Goal: Information Seeking & Learning: Learn about a topic

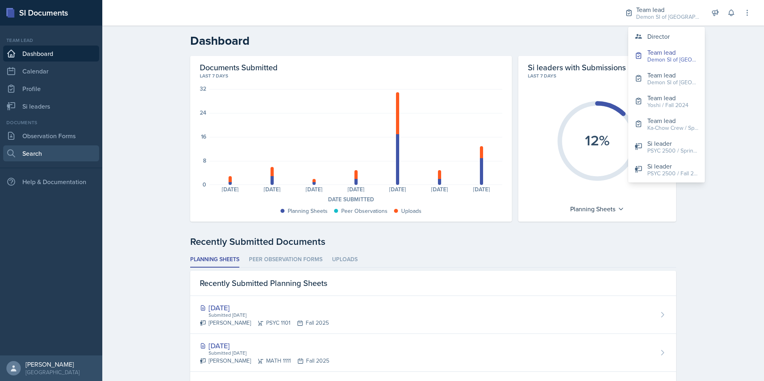
click at [51, 154] on link "Search" at bounding box center [51, 153] width 96 height 16
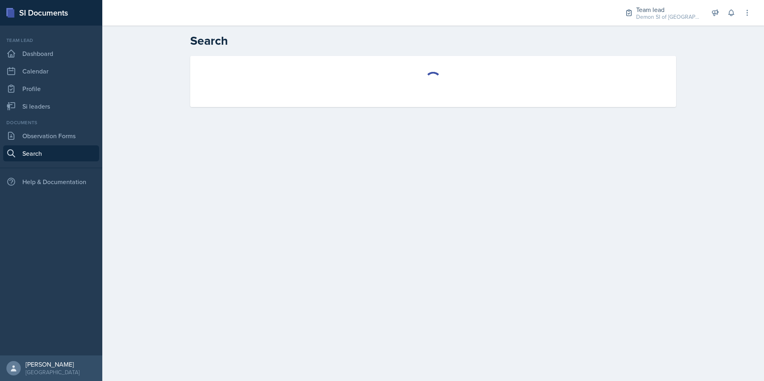
select select "all"
select select "1"
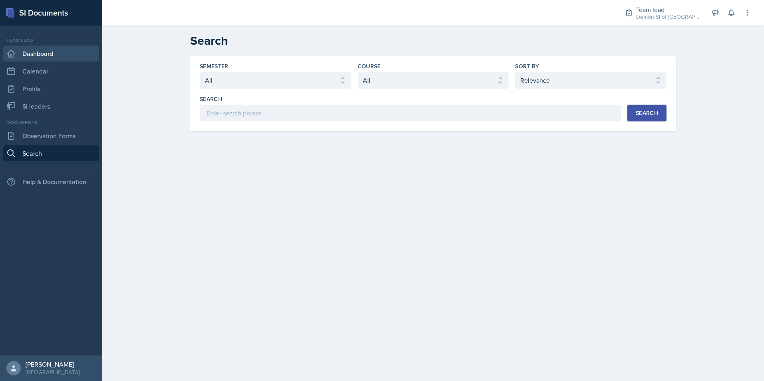
click at [42, 51] on link "Dashboard" at bounding box center [51, 54] width 96 height 16
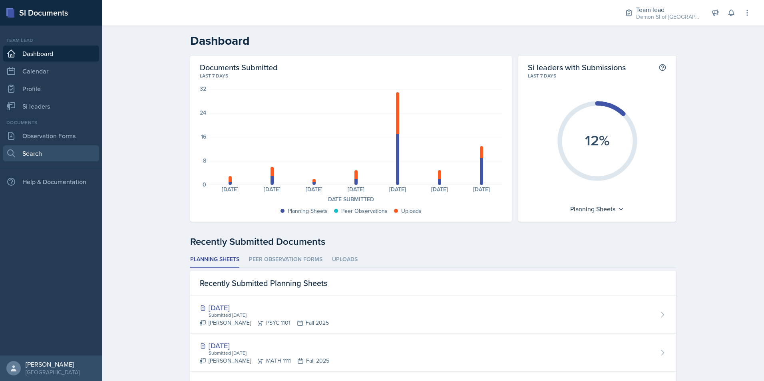
click at [43, 147] on link "Search" at bounding box center [51, 153] width 96 height 16
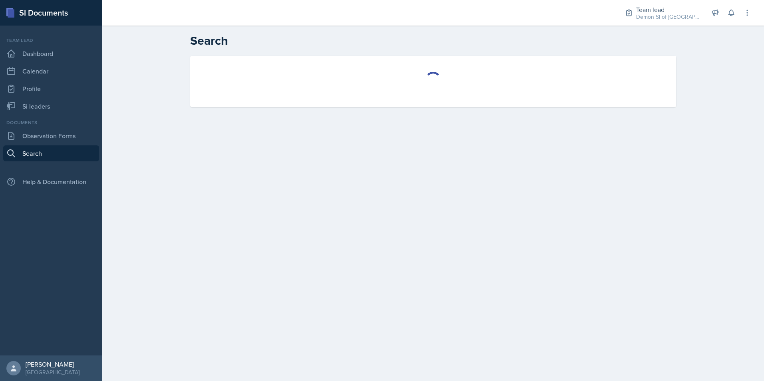
select select "all"
select select "1"
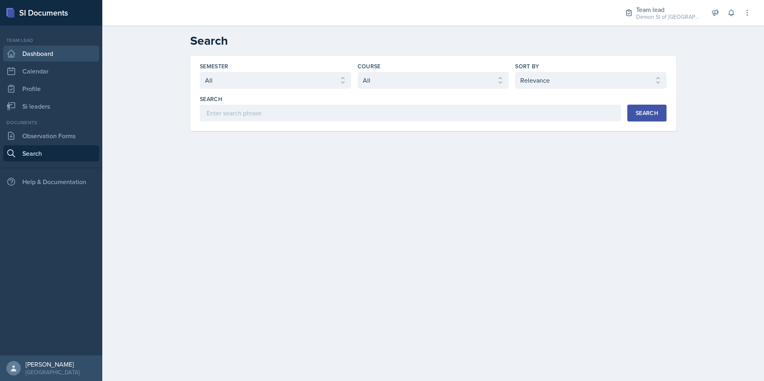
click at [65, 52] on link "Dashboard" at bounding box center [51, 54] width 96 height 16
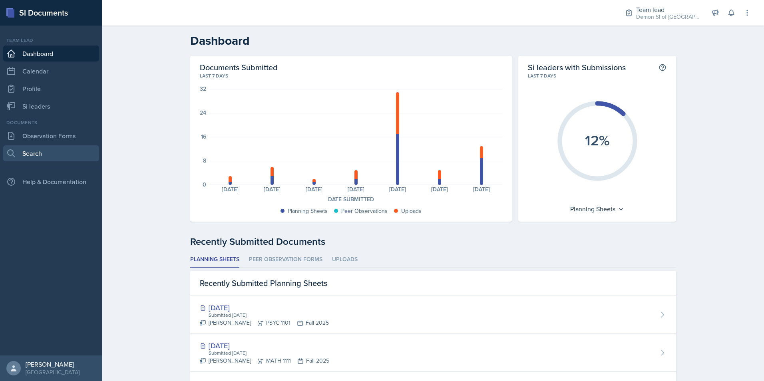
click at [42, 155] on link "Search" at bounding box center [51, 153] width 96 height 16
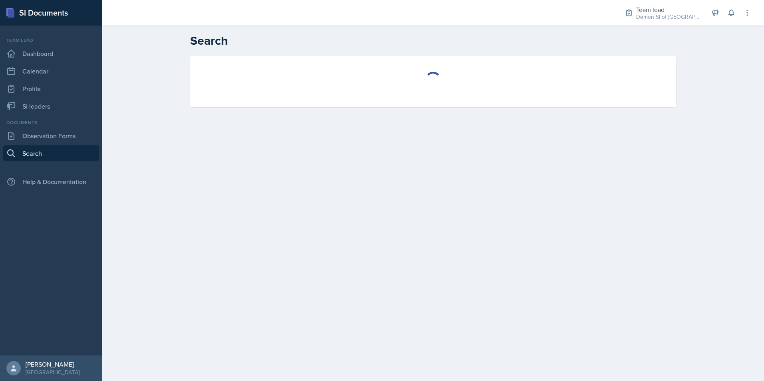
select select "all"
select select "1"
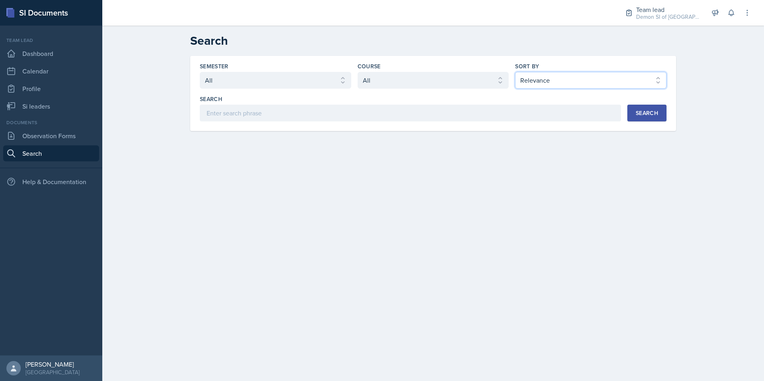
click at [578, 80] on select "Select sort by Relevance Document Date (Asc) Document Date (Desc)" at bounding box center [590, 80] width 151 height 17
click at [391, 79] on select "Select course All ACCT 2101 ACCT 2102 ACCT 4050 ANTH 1102 ANTH 3301 ARCH 1000 A…" at bounding box center [432, 80] width 151 height 17
click at [288, 74] on select "Select semester All Fall 2025 Summer 2025 Spring 2025 Fall 2024 Summer 2024 Spr…" at bounding box center [275, 80] width 151 height 17
select select "a8ed5ca7-d3a3-44eb-ad59-ceca828f7d72"
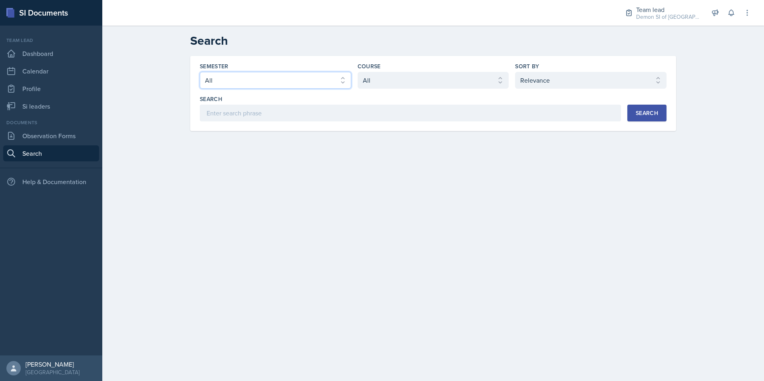
click at [200, 72] on select "Select semester All Fall 2025 Summer 2025 Spring 2025 Fall 2024 Summer 2024 Spr…" at bounding box center [275, 80] width 151 height 17
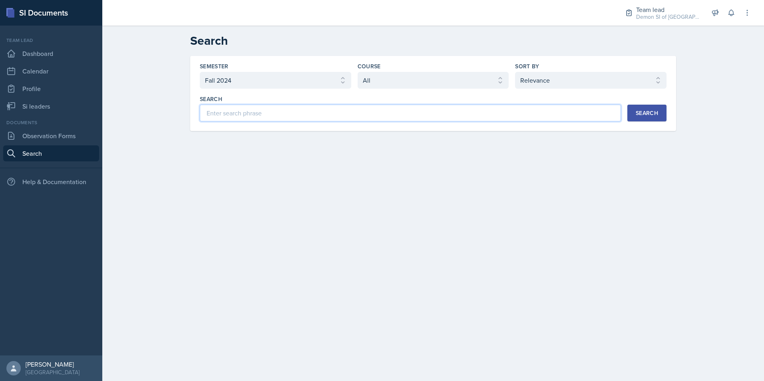
drag, startPoint x: 414, startPoint y: 109, endPoint x: 405, endPoint y: 114, distance: 10.2
click at [413, 109] on input at bounding box center [410, 113] width 421 height 17
type input "[PERSON_NAME]"
click at [638, 110] on div "Search" at bounding box center [646, 113] width 22 height 6
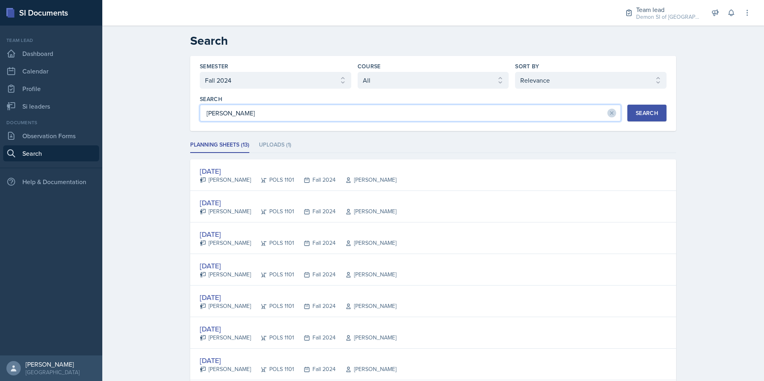
drag, startPoint x: 260, startPoint y: 112, endPoint x: 188, endPoint y: 103, distance: 72.5
click at [200, 108] on input "[PERSON_NAME]" at bounding box center [410, 113] width 421 height 17
click at [417, 83] on select "Select course All ACCT 2101 ACCT 2102 ACCT 4050 ANTH 1102 ANTH 3301 ARCH 1000 A…" at bounding box center [432, 80] width 151 height 17
select select "641ed073-b75e-4ab3-bd0f-f1d6c5757ebe"
click at [357, 72] on select "Select course All ACCT 2101 ACCT 2102 ACCT 4050 ANTH 1102 ANTH 3301 ARCH 1000 A…" at bounding box center [432, 80] width 151 height 17
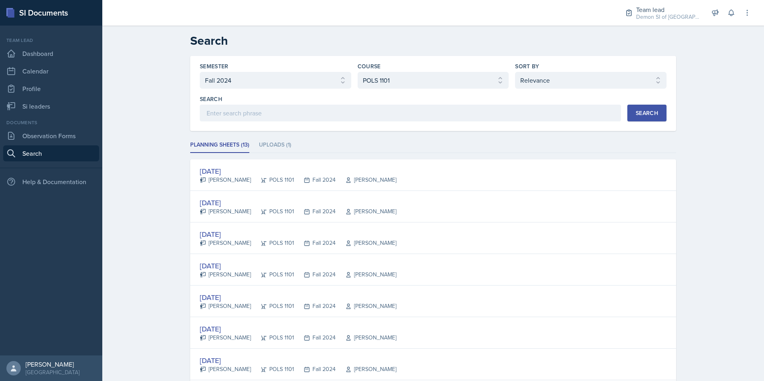
click at [635, 110] on div "Search" at bounding box center [646, 113] width 22 height 6
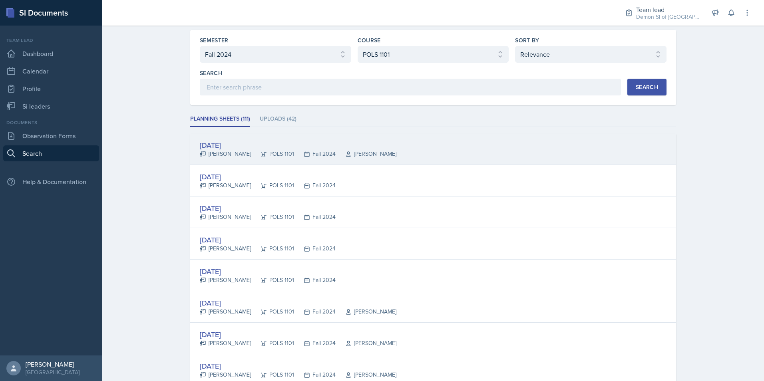
scroll to position [40, 0]
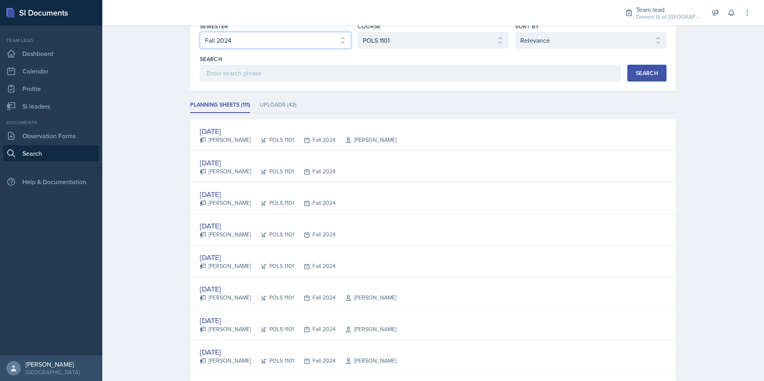
click at [269, 34] on select "Select semester All Fall 2025 Summer 2025 Spring 2025 Fall 2024 Summer 2024 Spr…" at bounding box center [275, 40] width 151 height 17
select select "2de7fb67-2d22-4d36-980d-05ff265e43af"
click at [200, 32] on select "Select semester All Fall 2025 Summer 2025 Spring 2025 Fall 2024 Summer 2024 Spr…" at bounding box center [275, 40] width 151 height 17
click at [631, 76] on button "Search" at bounding box center [646, 73] width 39 height 17
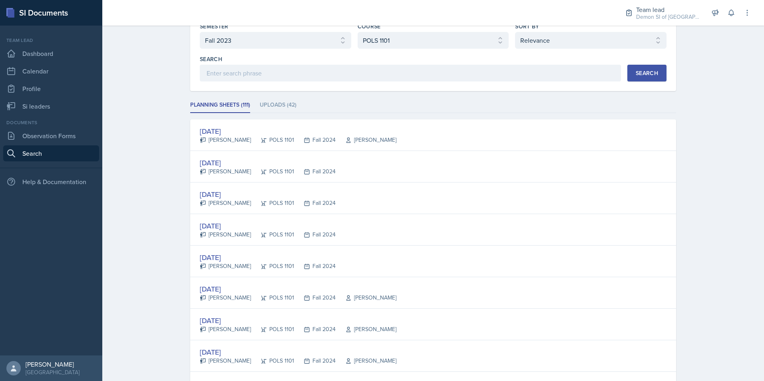
scroll to position [0, 0]
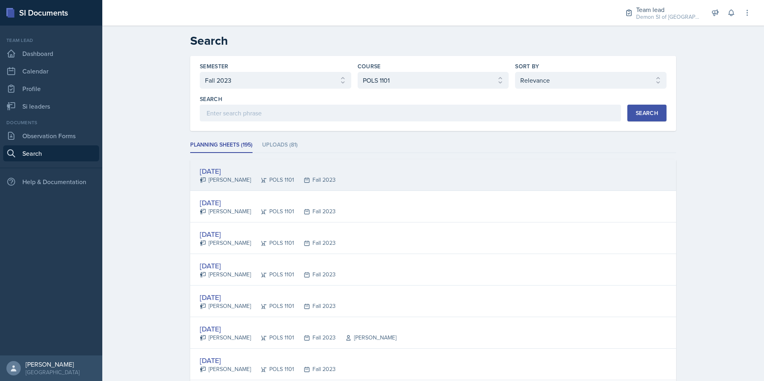
click at [226, 177] on div "[PERSON_NAME]" at bounding box center [225, 180] width 51 height 8
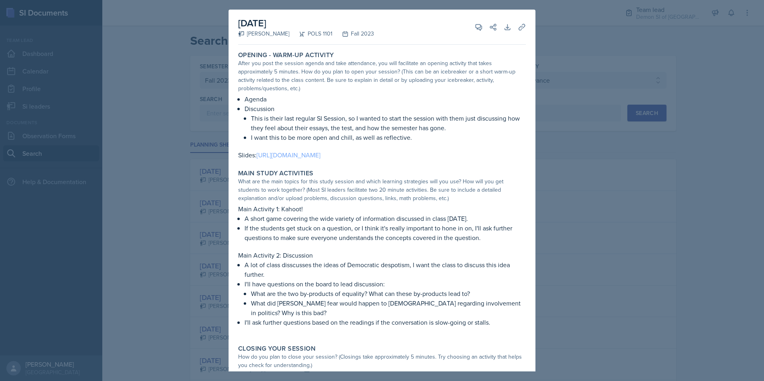
click at [307, 159] on link "[URL][DOMAIN_NAME]" at bounding box center [288, 155] width 64 height 9
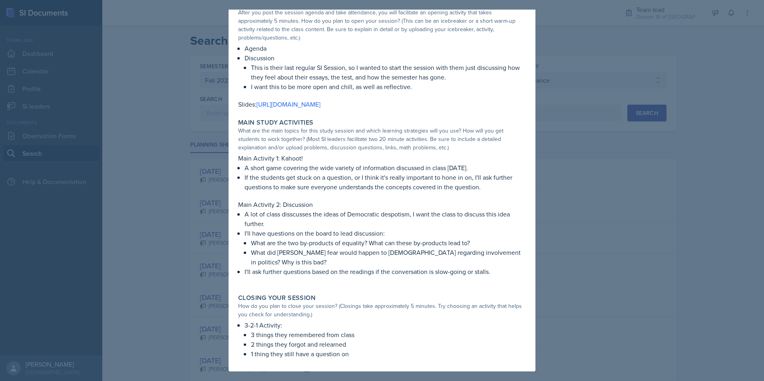
scroll to position [60, 0]
click at [602, 228] on div at bounding box center [382, 190] width 764 height 381
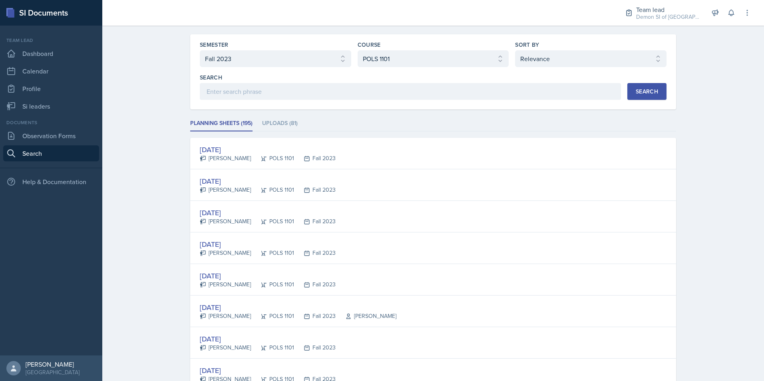
scroll to position [40, 0]
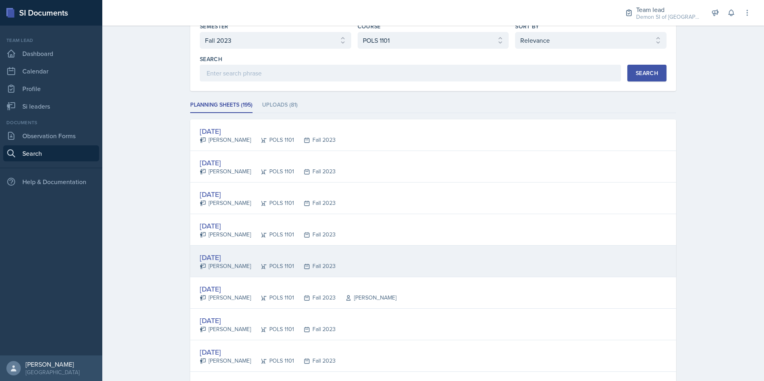
click at [210, 262] on div "[DATE] [PERSON_NAME] POLS 1101 Fall 2023" at bounding box center [268, 261] width 136 height 18
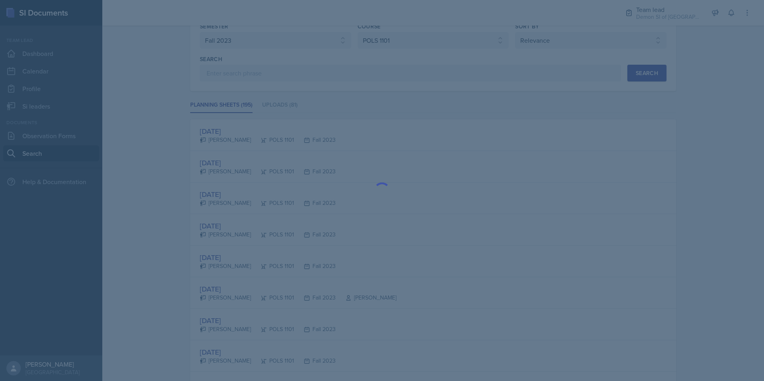
drag, startPoint x: 210, startPoint y: 262, endPoint x: 323, endPoint y: 256, distance: 113.2
click at [323, 256] on div at bounding box center [382, 190] width 764 height 381
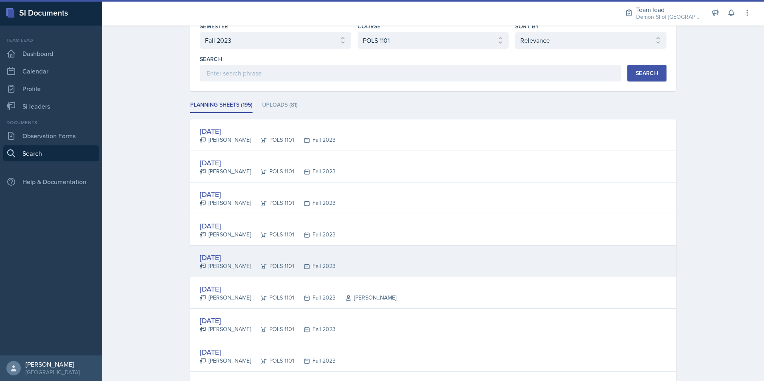
click at [235, 254] on div "[DATE]" at bounding box center [268, 257] width 136 height 11
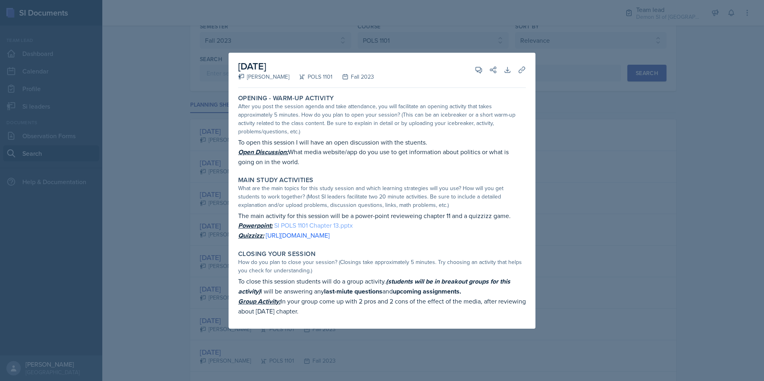
click at [304, 221] on link "SI POLS 1101 Chapter 13.pptx" at bounding box center [313, 225] width 79 height 9
click at [304, 232] on link "[URL][DOMAIN_NAME]" at bounding box center [298, 235] width 64 height 9
click at [526, 71] on button "Uploads" at bounding box center [521, 70] width 14 height 14
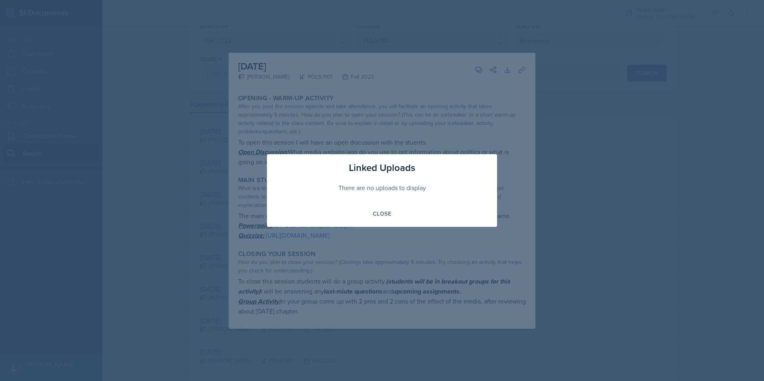
click at [377, 204] on div "Linked Uploads There are no uploads to display Close" at bounding box center [382, 190] width 230 height 73
click at [382, 214] on div "Close" at bounding box center [382, 213] width 18 height 6
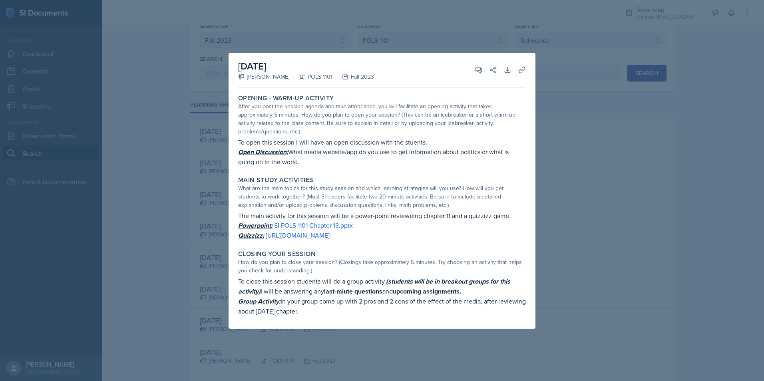
click at [653, 207] on div at bounding box center [382, 190] width 764 height 381
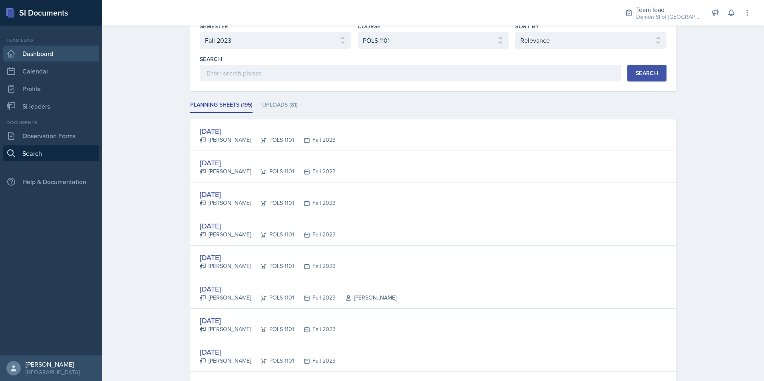
drag, startPoint x: 60, startPoint y: 49, endPoint x: 63, endPoint y: 45, distance: 4.8
click at [60, 48] on link "Dashboard" at bounding box center [51, 54] width 96 height 16
